Goal: Check status: Check status

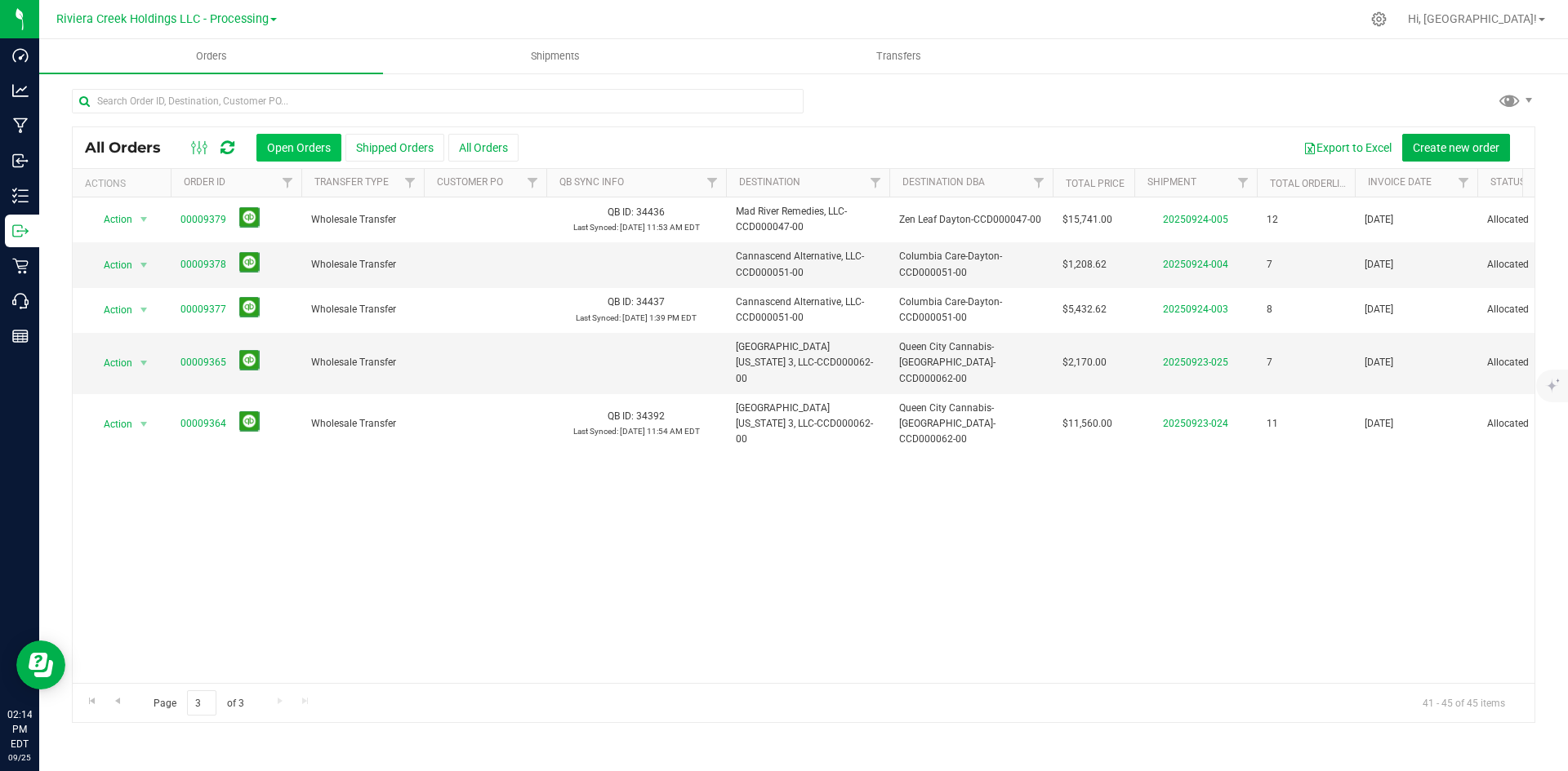
click at [289, 144] on button "Open Orders" at bounding box center [298, 147] width 85 height 27
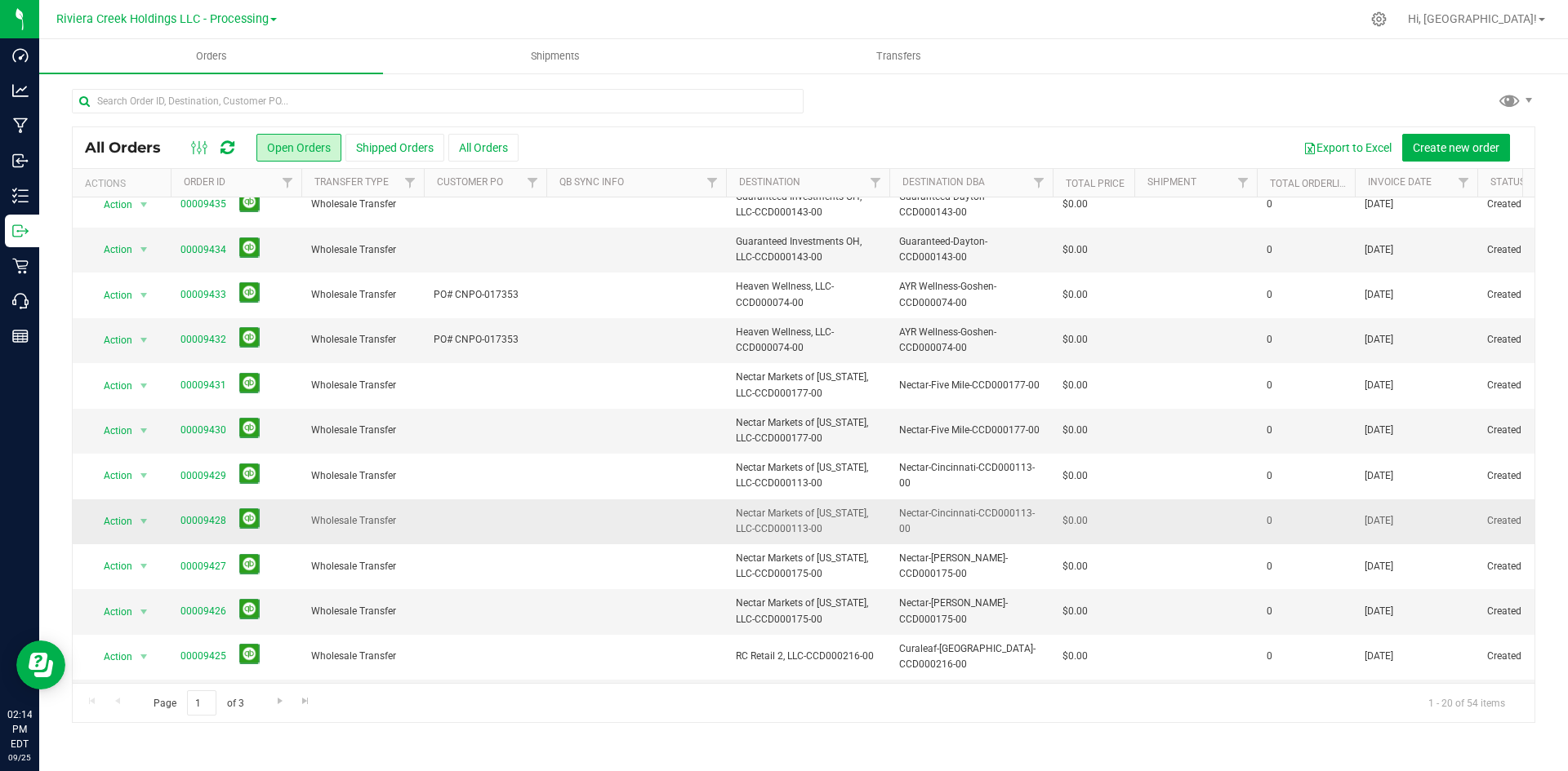
scroll to position [431, 0]
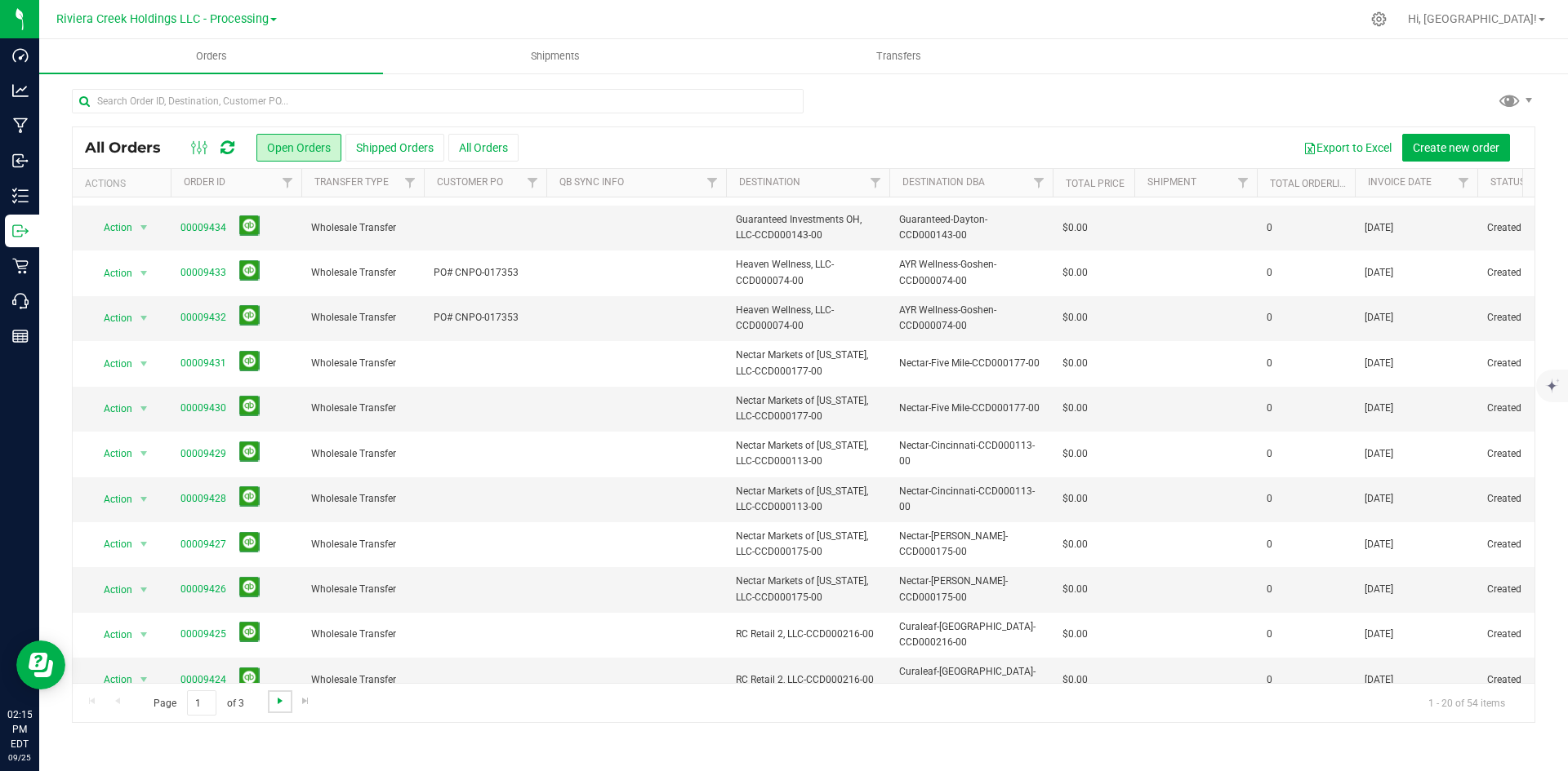
click at [282, 703] on span "Go to the next page" at bounding box center [280, 700] width 13 height 13
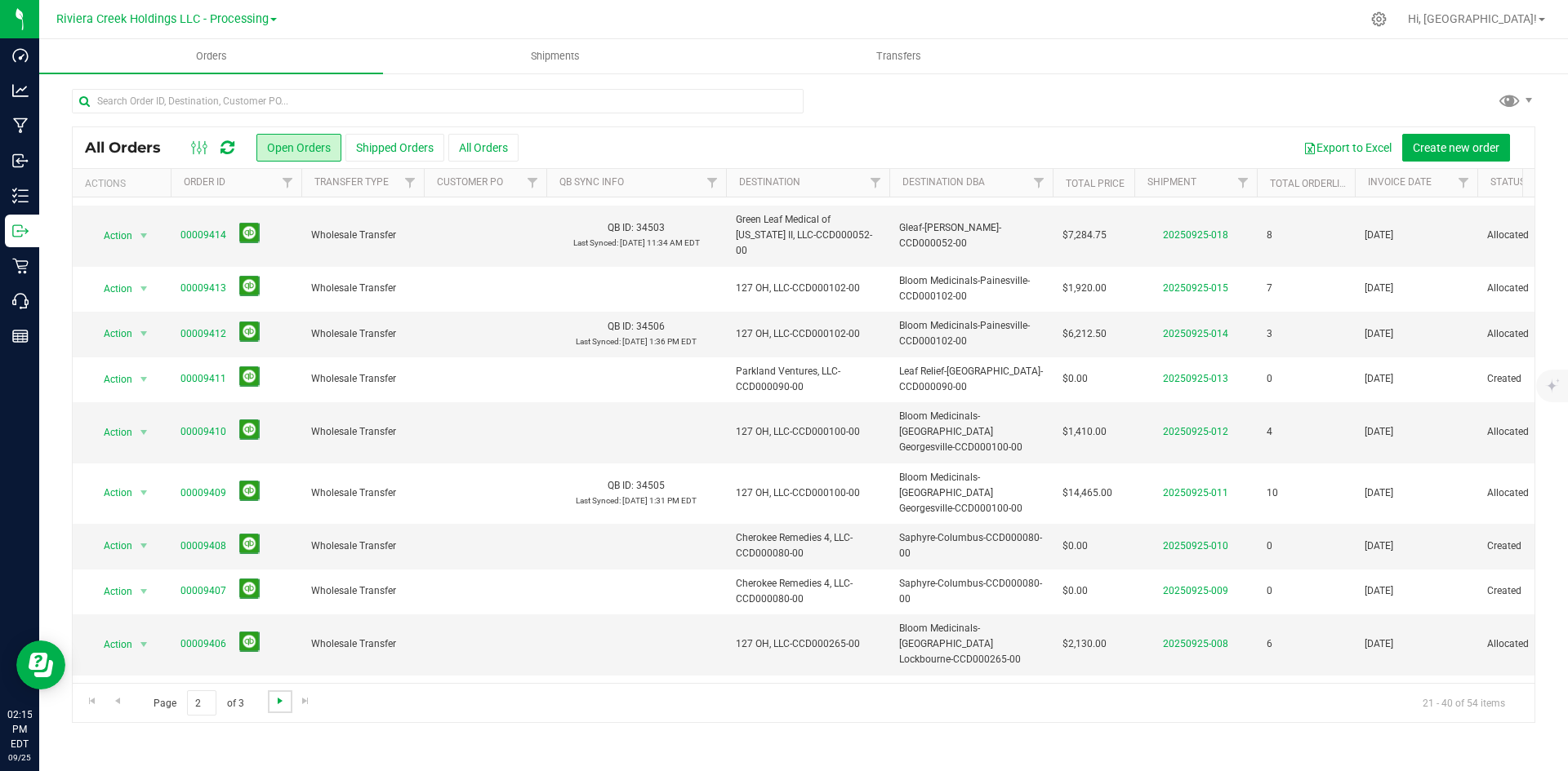
click at [280, 703] on span "Go to the next page" at bounding box center [280, 700] width 13 height 13
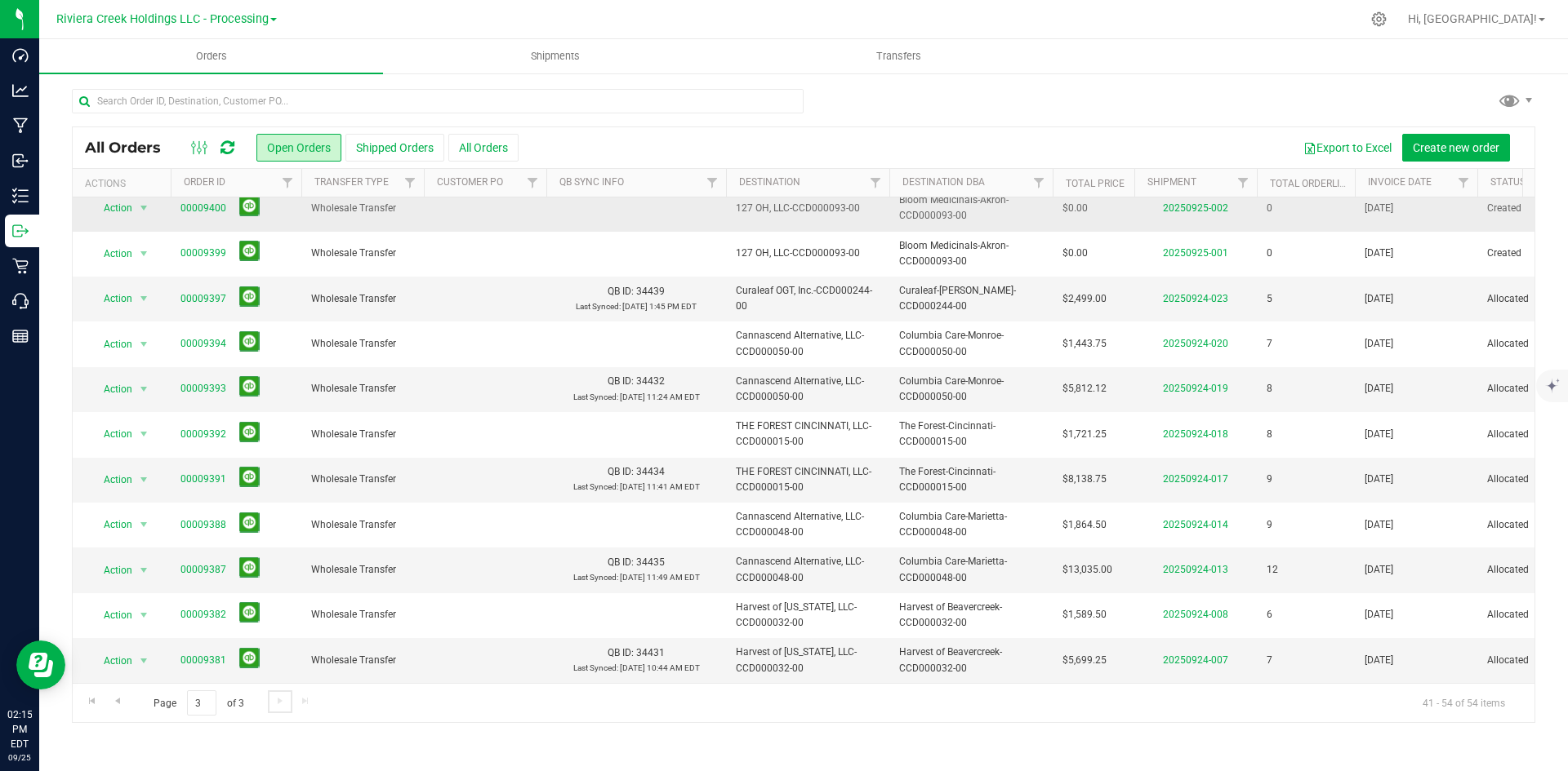
scroll to position [0, 0]
